Goal: Find specific page/section: Find specific page/section

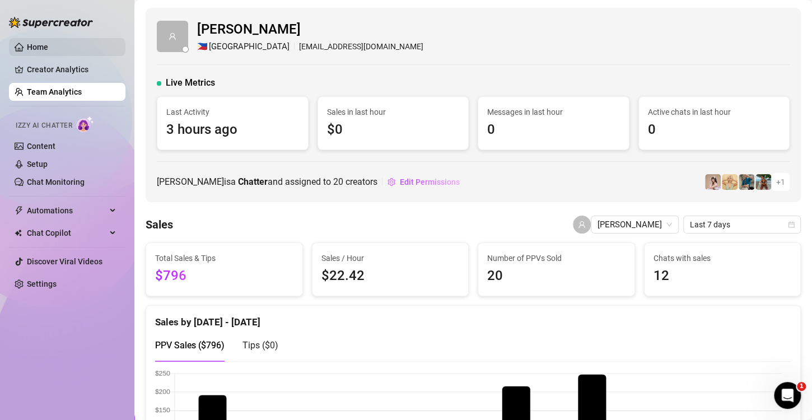
click at [48, 47] on link "Home" at bounding box center [37, 47] width 21 height 9
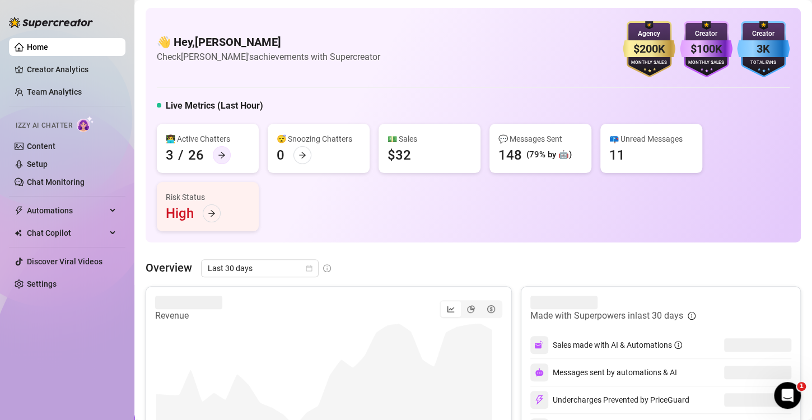
click at [213, 153] on div at bounding box center [222, 155] width 18 height 18
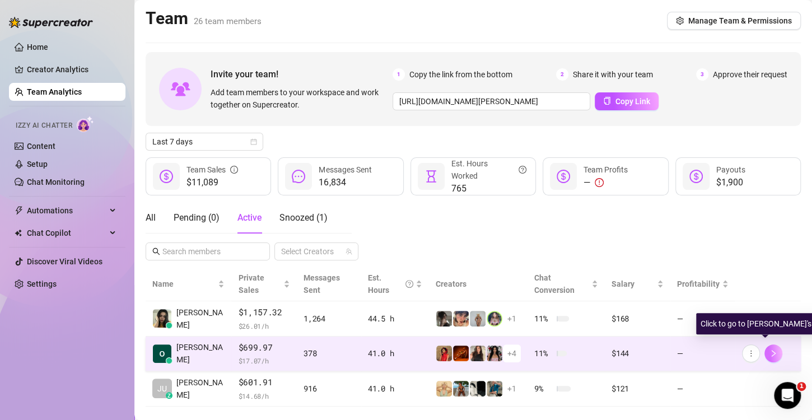
click at [769, 349] on icon "right" at bounding box center [773, 353] width 8 height 8
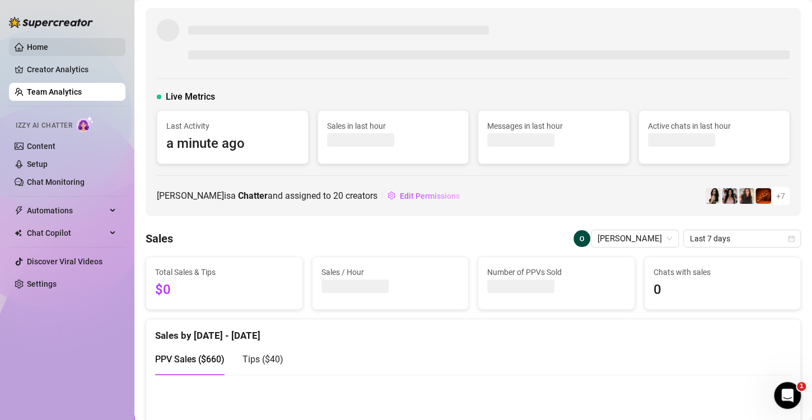
click at [48, 51] on link "Home" at bounding box center [37, 47] width 21 height 9
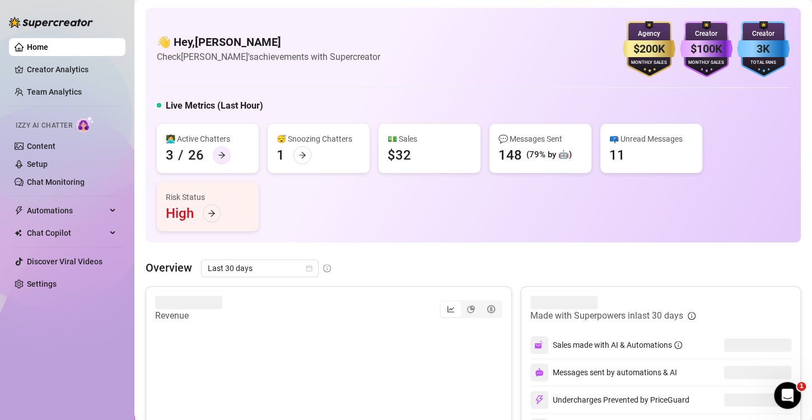
click at [225, 157] on div at bounding box center [222, 155] width 18 height 18
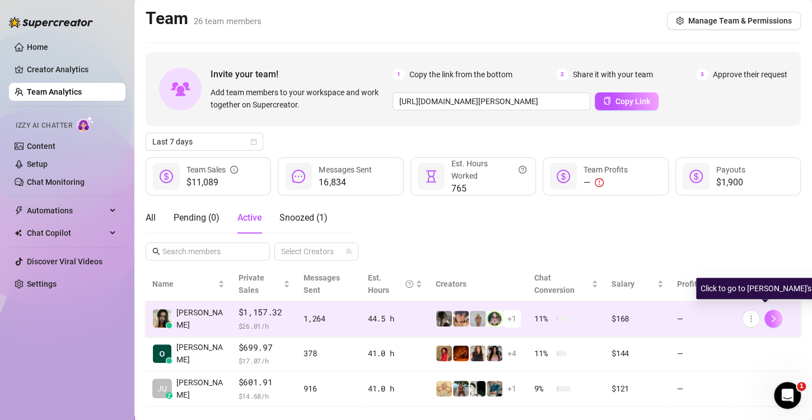
click at [769, 310] on button "button" at bounding box center [773, 319] width 18 height 18
